Goal: Information Seeking & Learning: Learn about a topic

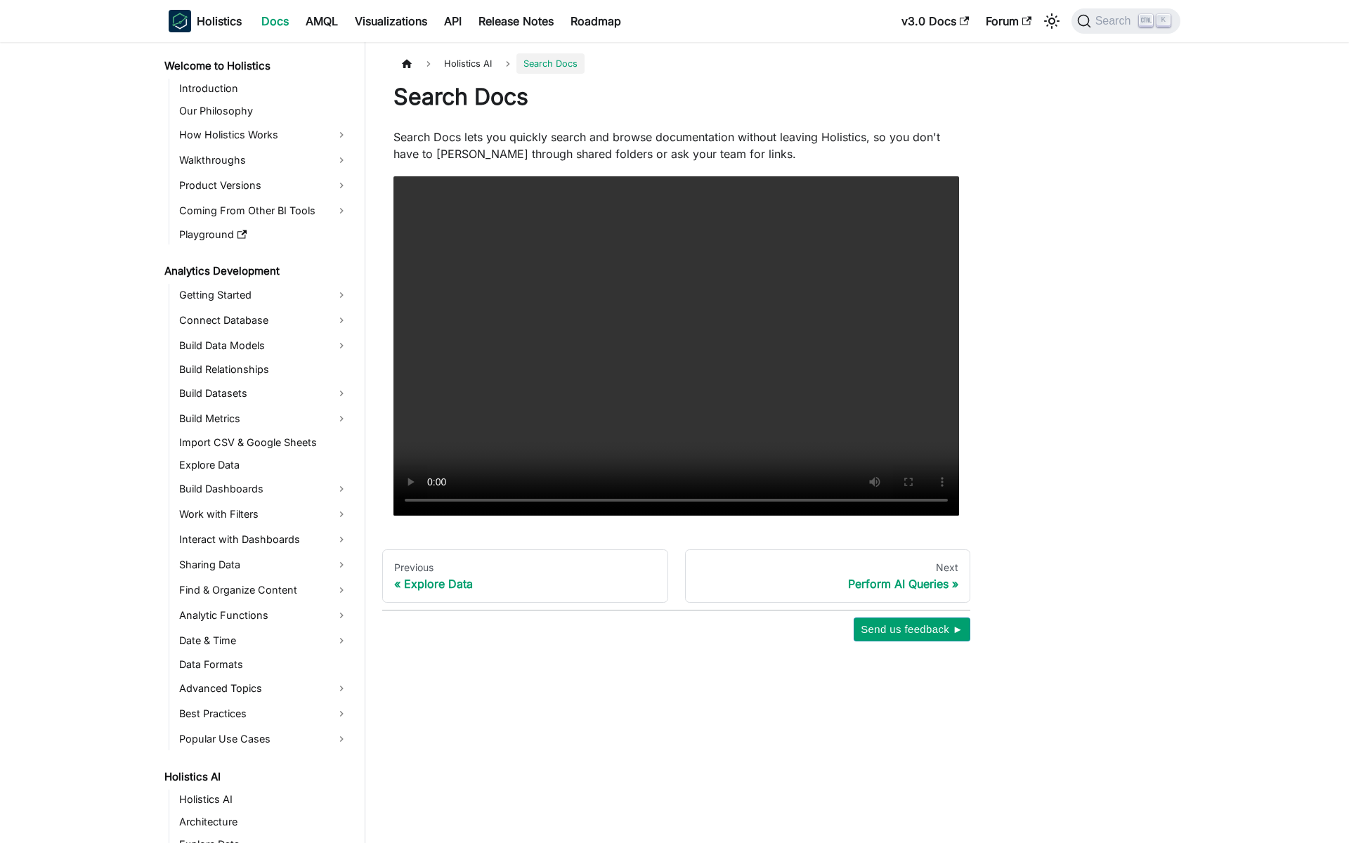
scroll to position [194, 0]
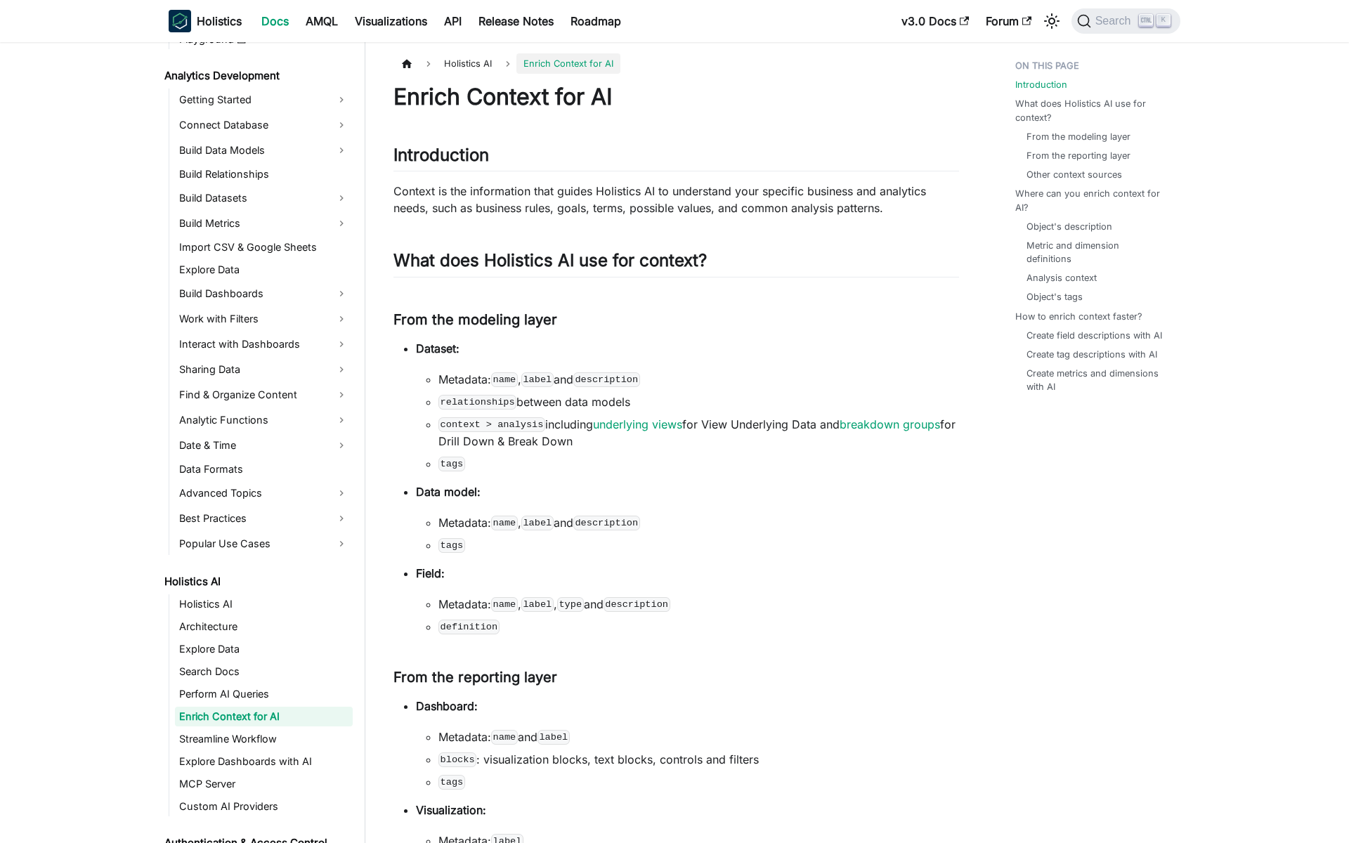
scroll to position [239, 0]
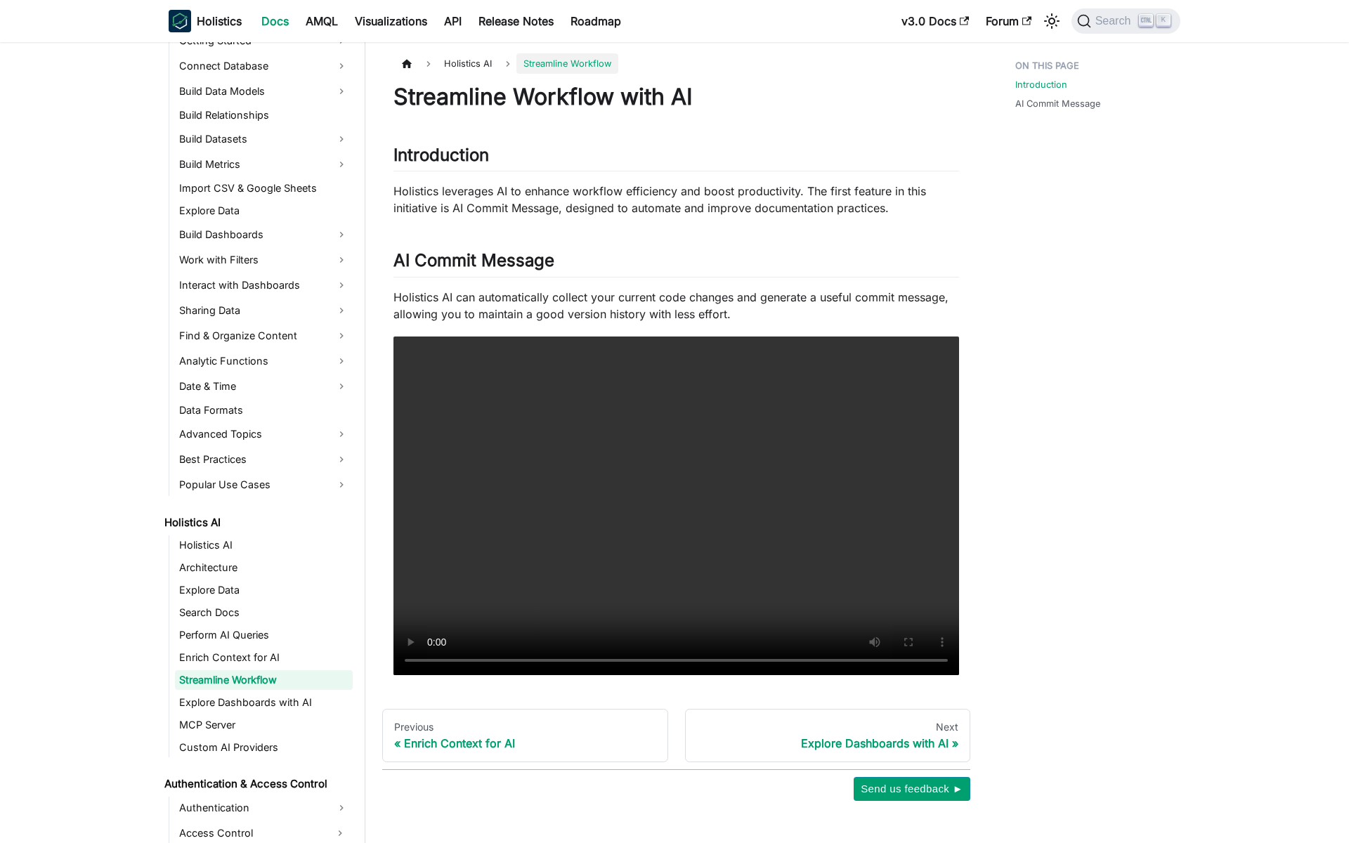
scroll to position [261, 0]
